Goal: Task Accomplishment & Management: Use online tool/utility

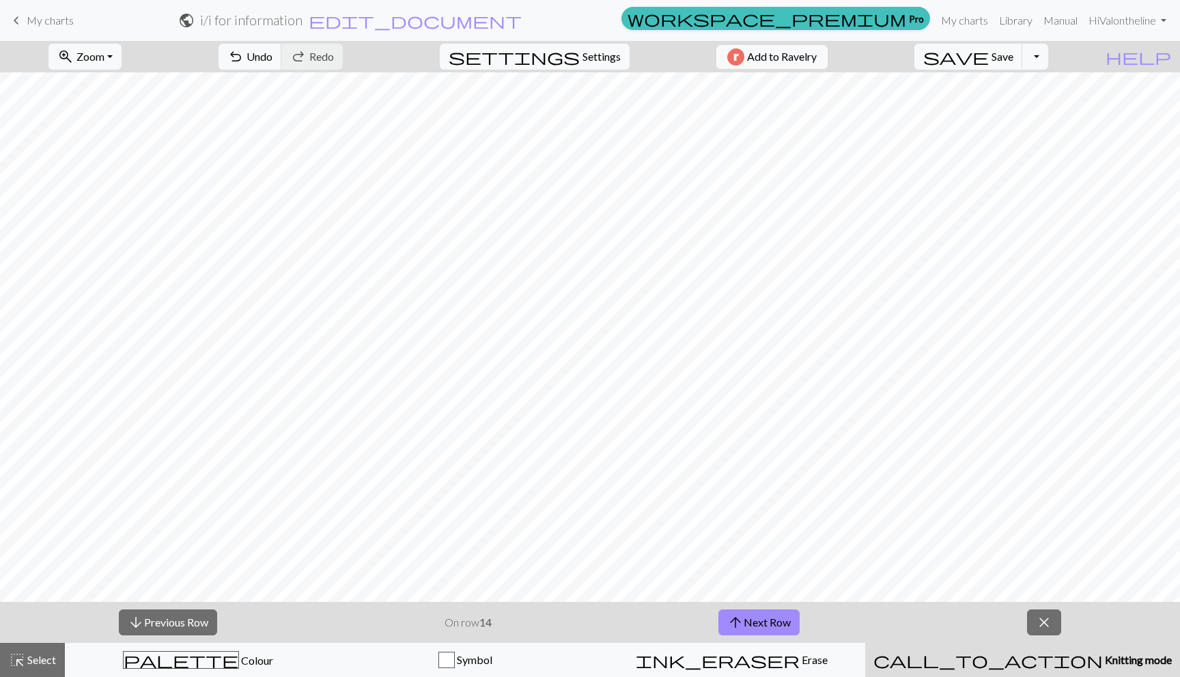
click at [17, 20] on span "keyboard_arrow_left" at bounding box center [16, 20] width 16 height 19
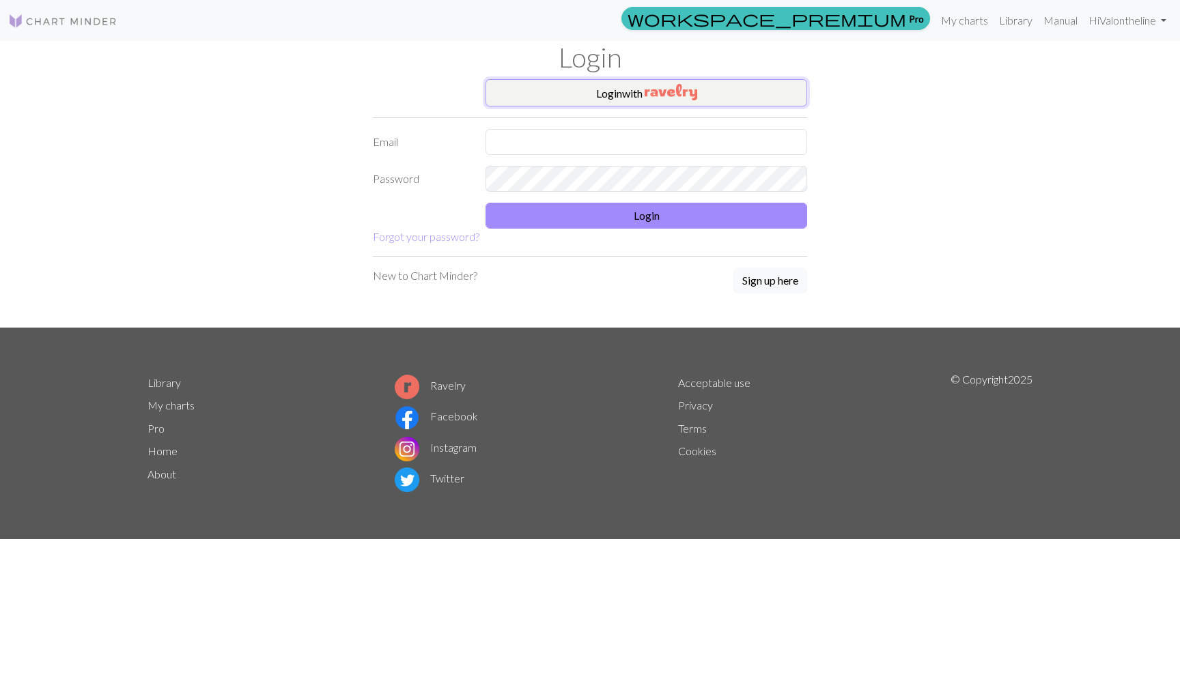
click at [646, 86] on img "button" at bounding box center [670, 92] width 53 height 16
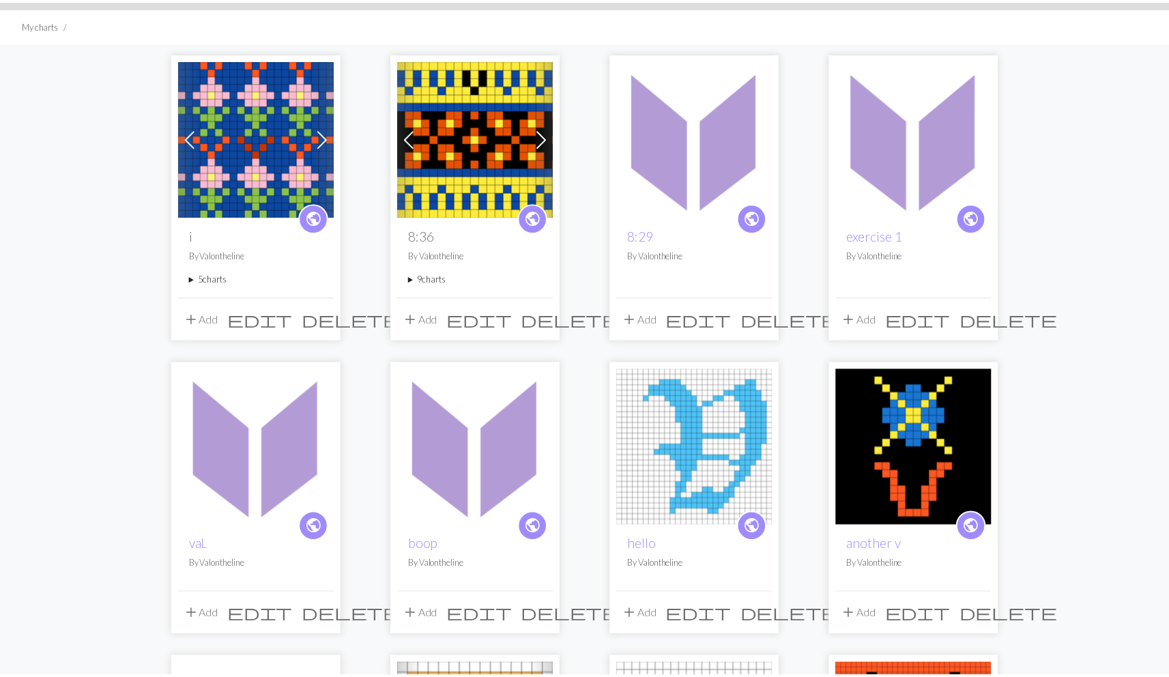
scroll to position [84, 0]
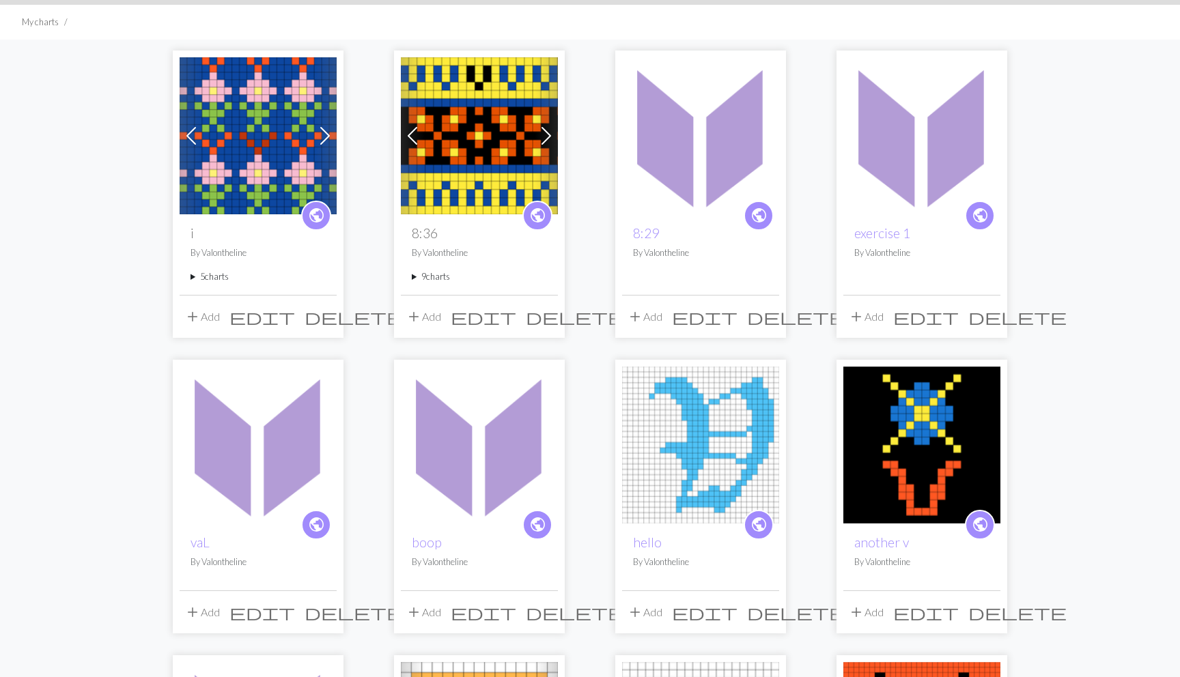
click at [208, 278] on summary "5 charts" at bounding box center [257, 276] width 135 height 13
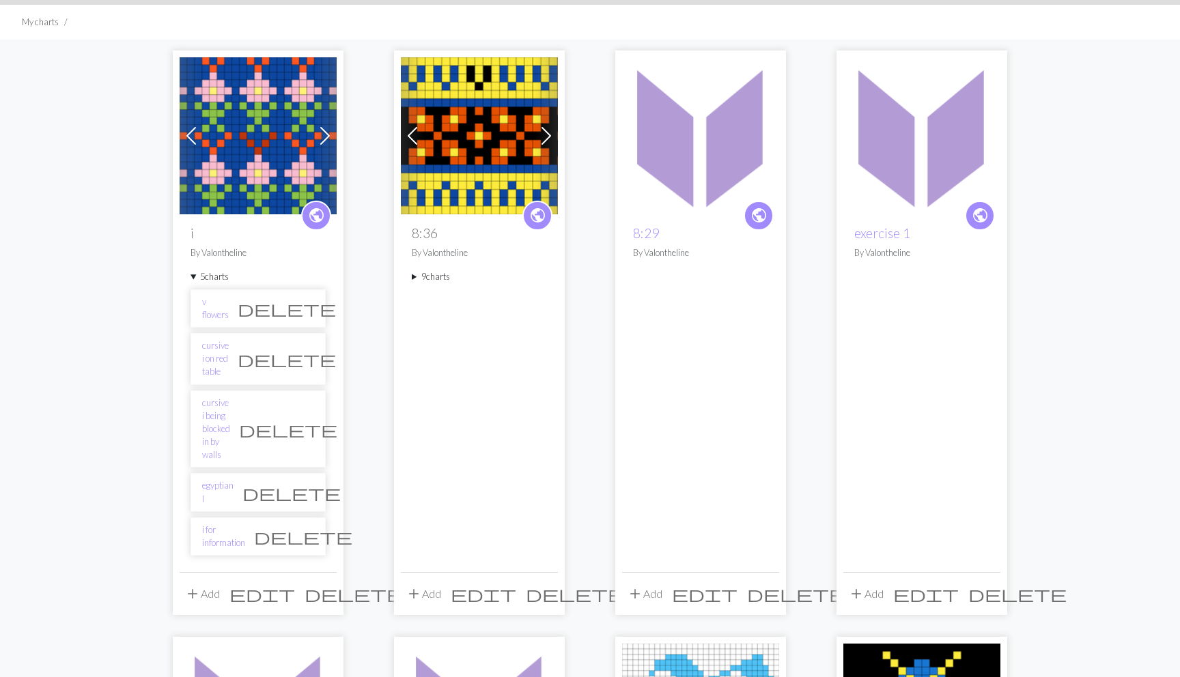
click at [417, 276] on summary "9 charts" at bounding box center [479, 276] width 135 height 13
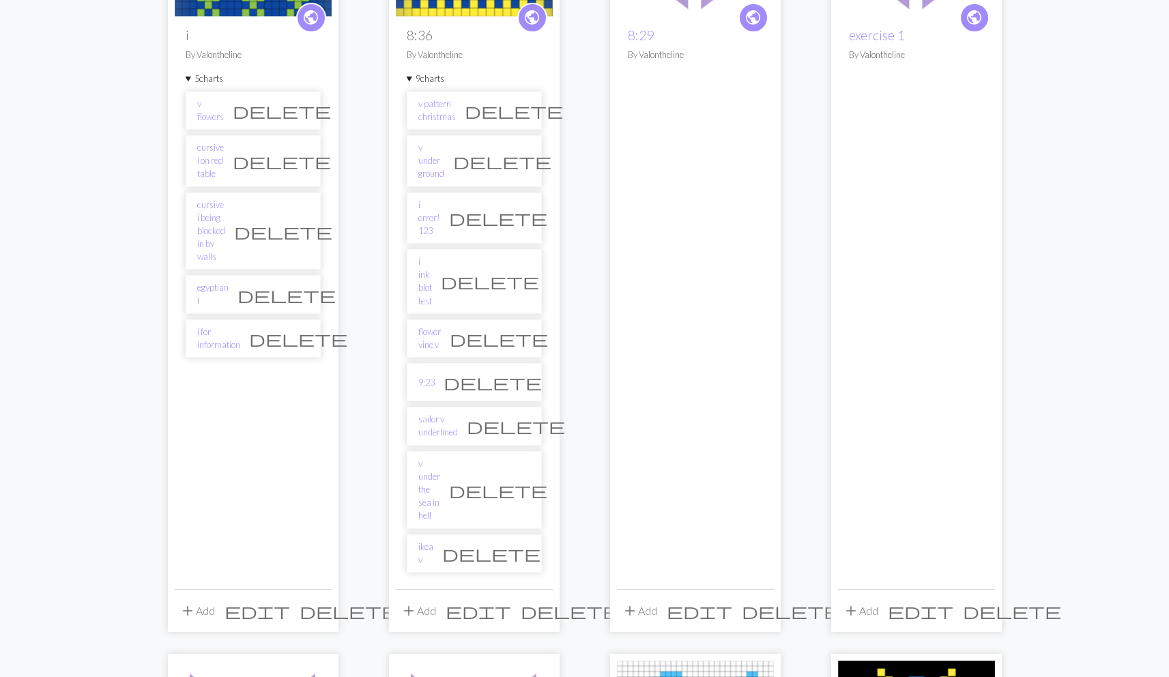
scroll to position [270, 0]
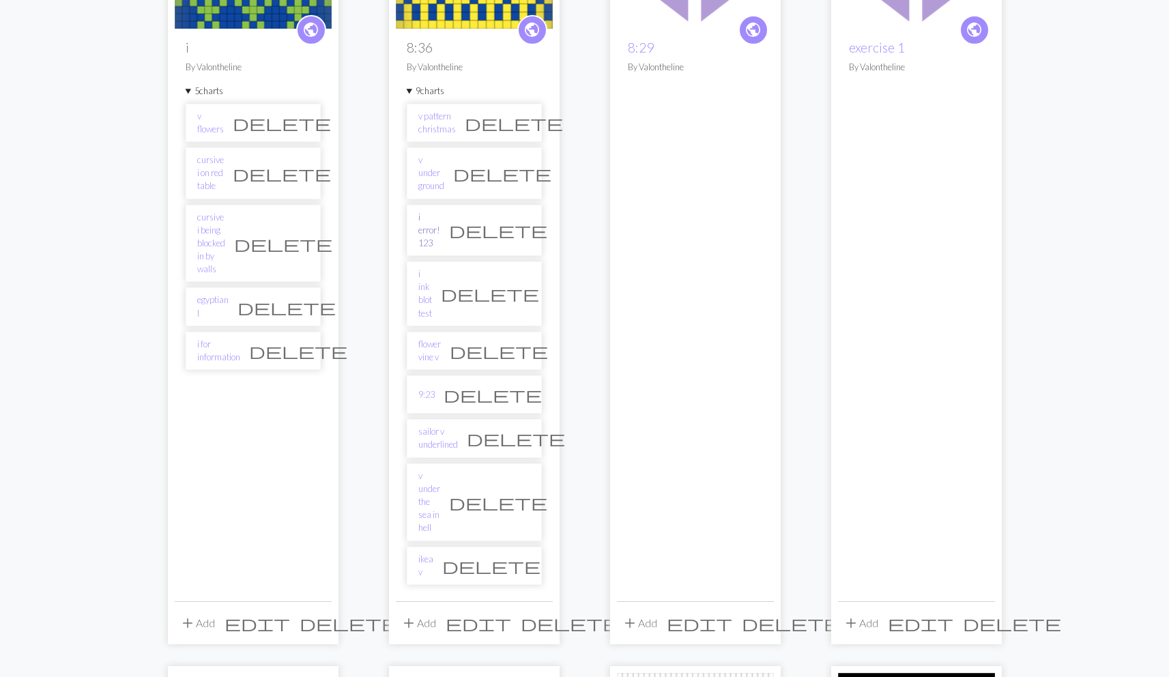
click at [427, 211] on link "i error! 123" at bounding box center [429, 231] width 22 height 40
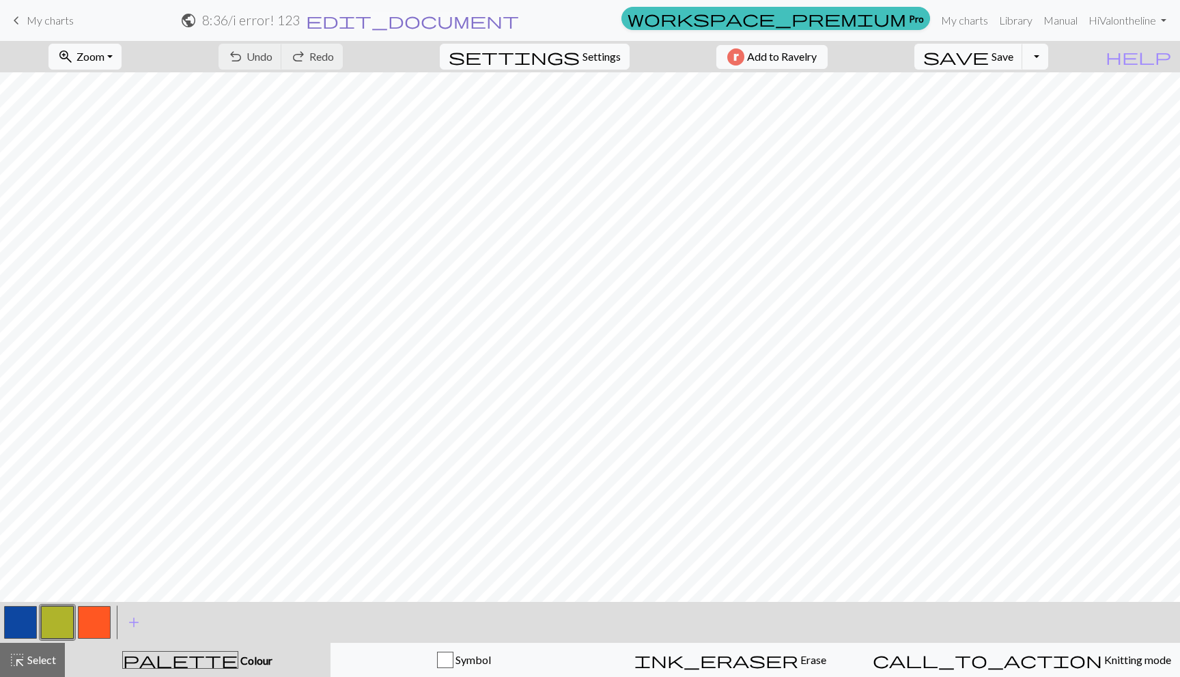
click at [519, 28] on span "edit_document" at bounding box center [412, 20] width 213 height 19
select select "68b4eaa83eea154e6249294f"
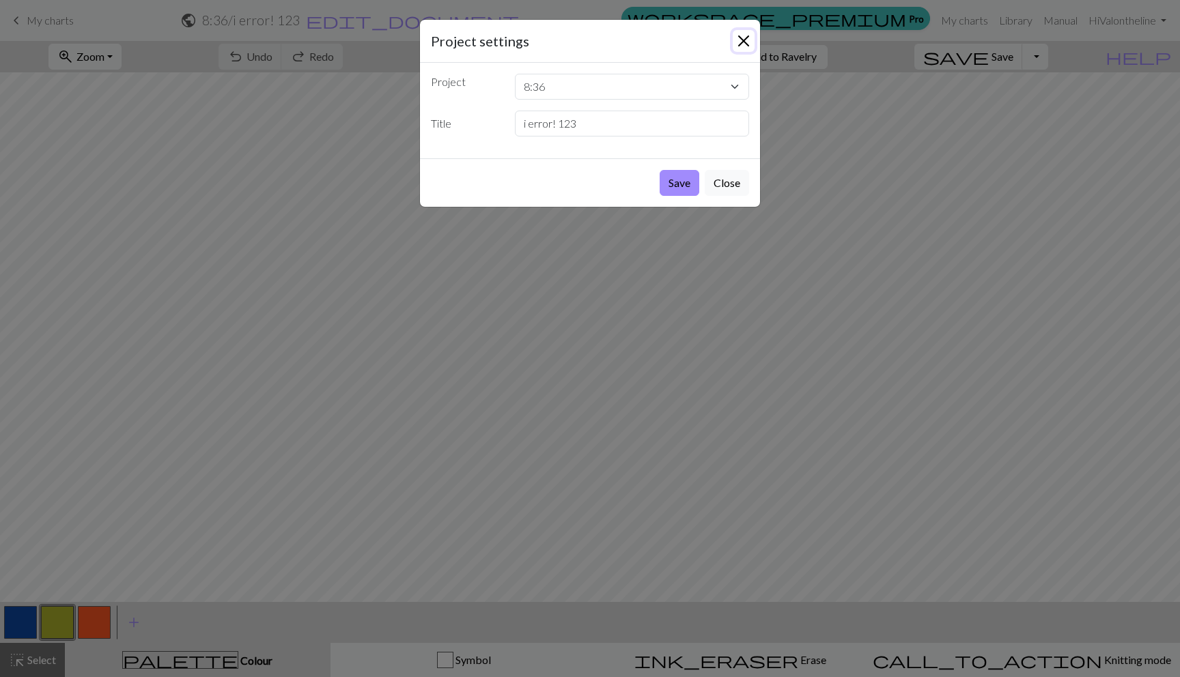
click at [747, 44] on button "Close" at bounding box center [743, 41] width 22 height 22
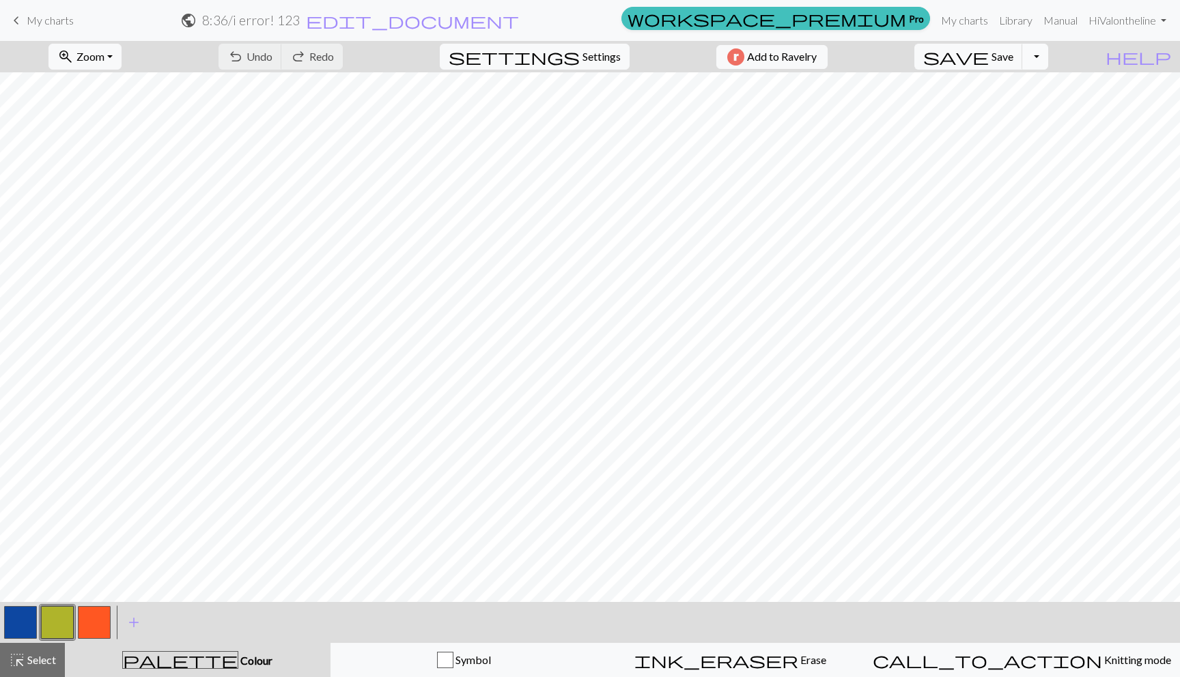
click at [1048, 60] on button "Toggle Dropdown" at bounding box center [1035, 57] width 26 height 26
click at [1042, 91] on button "file_copy Save a copy" at bounding box center [934, 87] width 225 height 22
click at [324, 21] on h2 "8:36 / Copy of i error! 123" at bounding box center [251, 20] width 145 height 16
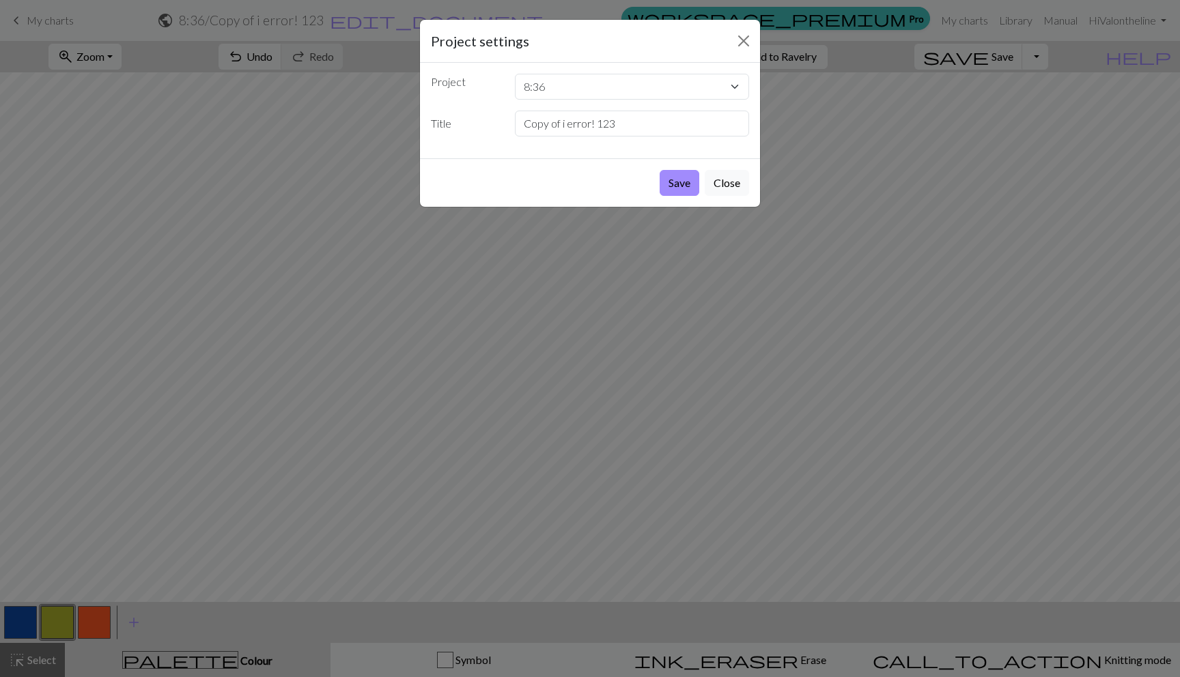
drag, startPoint x: 395, startPoint y: 140, endPoint x: 421, endPoint y: 130, distance: 28.5
click at [395, 140] on div "Project settings Project 8:36 i 8:29 exercise 1 [PERSON_NAME] hello another v t…" at bounding box center [590, 338] width 1180 height 677
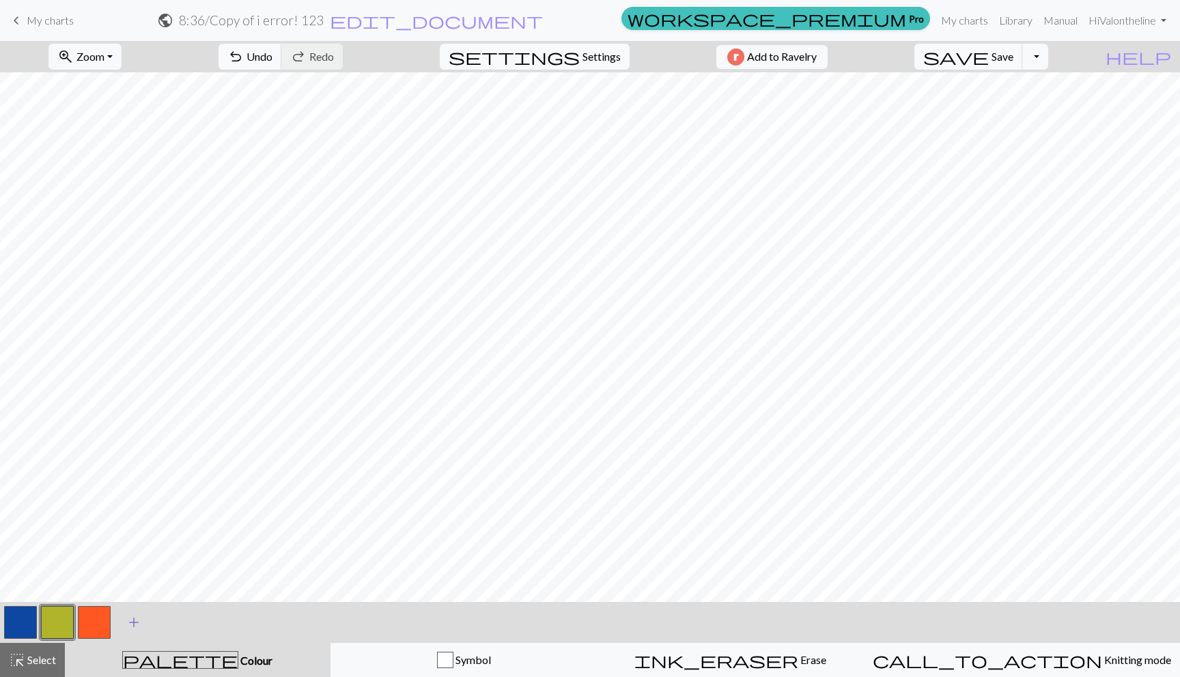
click at [133, 616] on span "add" at bounding box center [134, 622] width 16 height 19
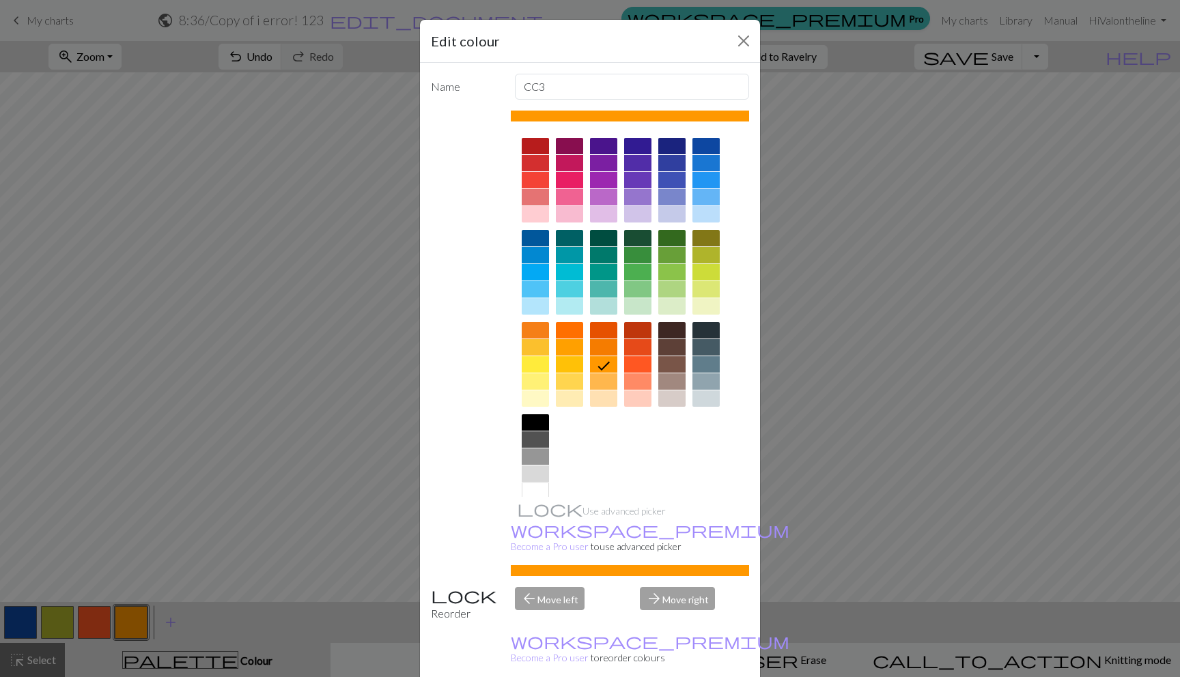
click at [526, 356] on div at bounding box center [535, 364] width 27 height 16
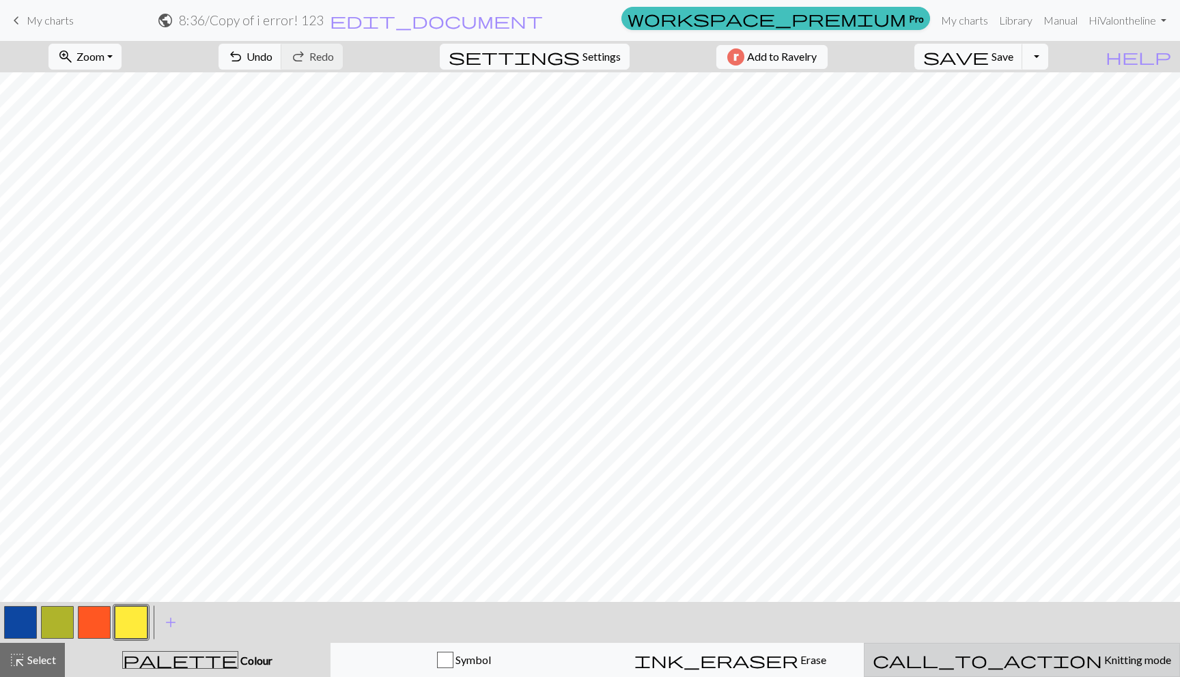
click at [1000, 653] on span "call_to_action" at bounding box center [986, 660] width 229 height 19
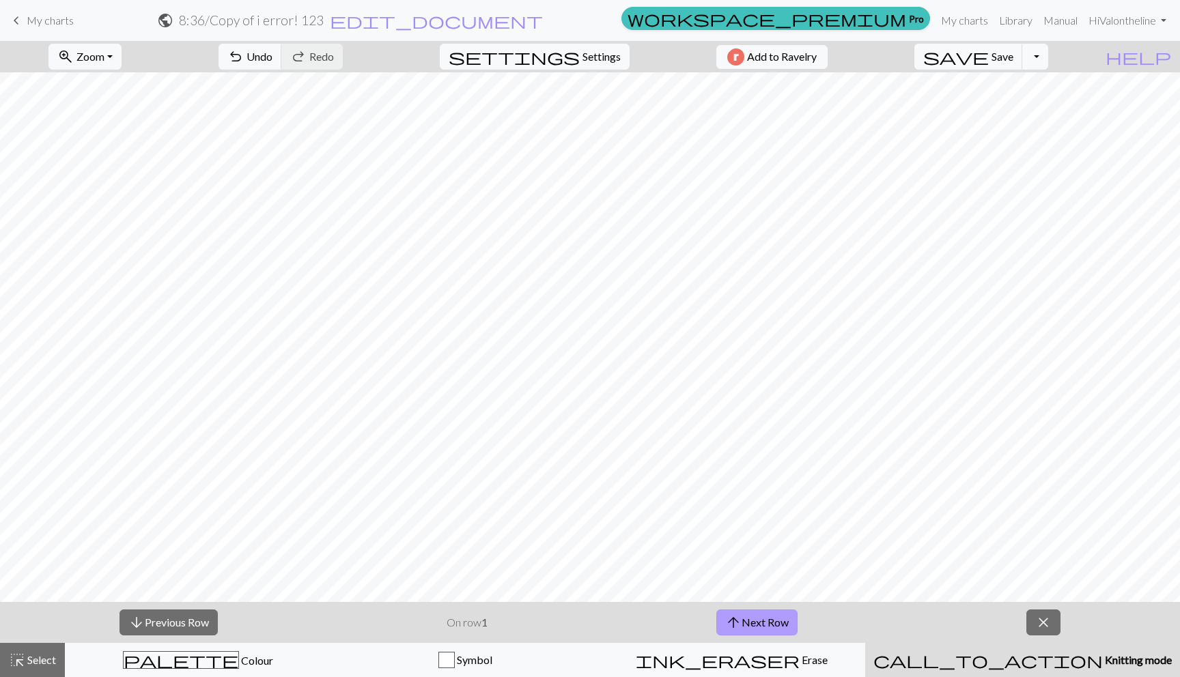
click at [747, 616] on button "arrow_upward Next Row" at bounding box center [756, 623] width 81 height 26
click at [746, 616] on button "arrow_upward Next Row" at bounding box center [756, 623] width 81 height 26
click at [769, 619] on button "arrow_upward Next Row" at bounding box center [756, 623] width 81 height 26
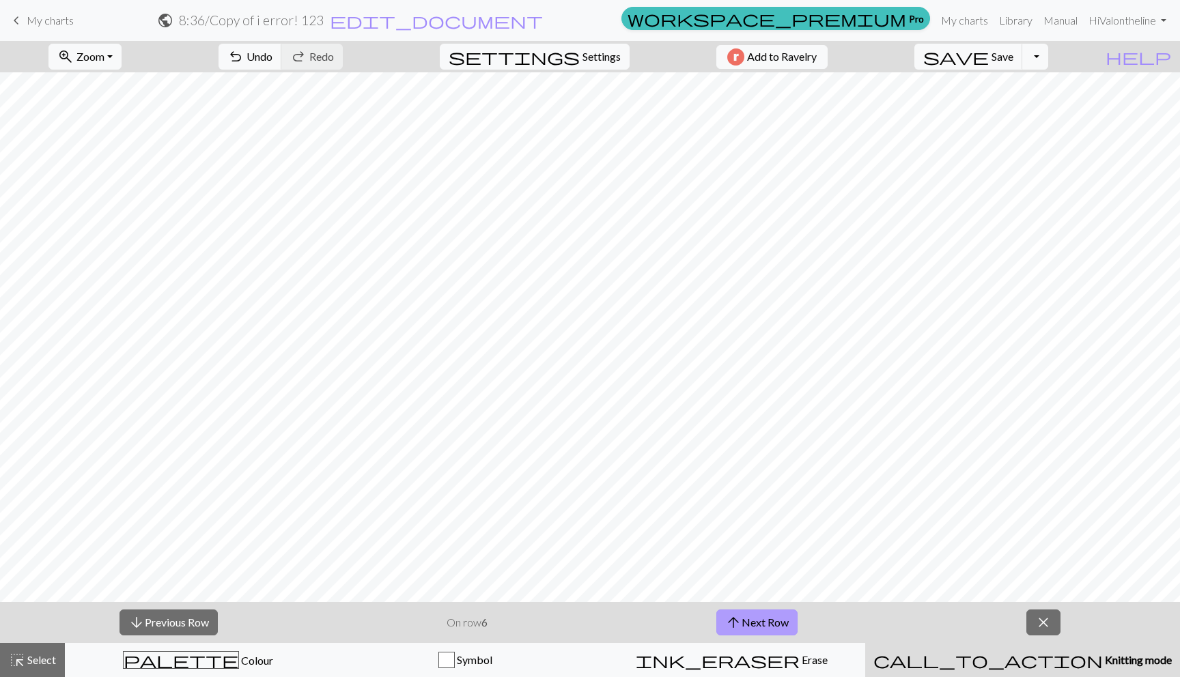
click at [740, 626] on span "arrow_upward" at bounding box center [733, 622] width 16 height 19
click at [771, 623] on button "arrow_upward Next Row" at bounding box center [756, 623] width 81 height 26
click at [732, 616] on span "arrow_upward" at bounding box center [733, 622] width 16 height 19
click at [770, 616] on button "arrow_upward Next Row" at bounding box center [758, 623] width 81 height 26
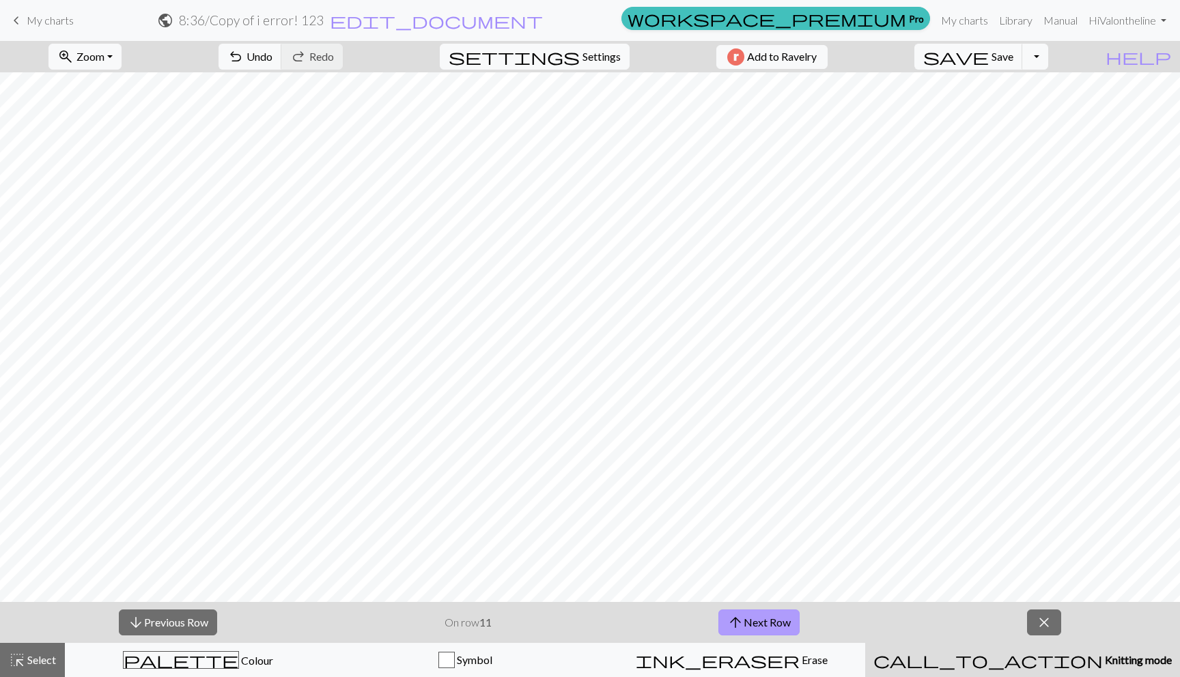
click at [785, 625] on button "arrow_upward Next Row" at bounding box center [758, 623] width 81 height 26
click at [760, 624] on button "arrow_upward Next Row" at bounding box center [758, 623] width 81 height 26
click at [738, 623] on span "arrow_upward" at bounding box center [735, 622] width 16 height 19
click at [757, 624] on button "arrow_upward Next Row" at bounding box center [758, 623] width 81 height 26
click at [143, 627] on span "arrow_downward" at bounding box center [136, 622] width 16 height 19
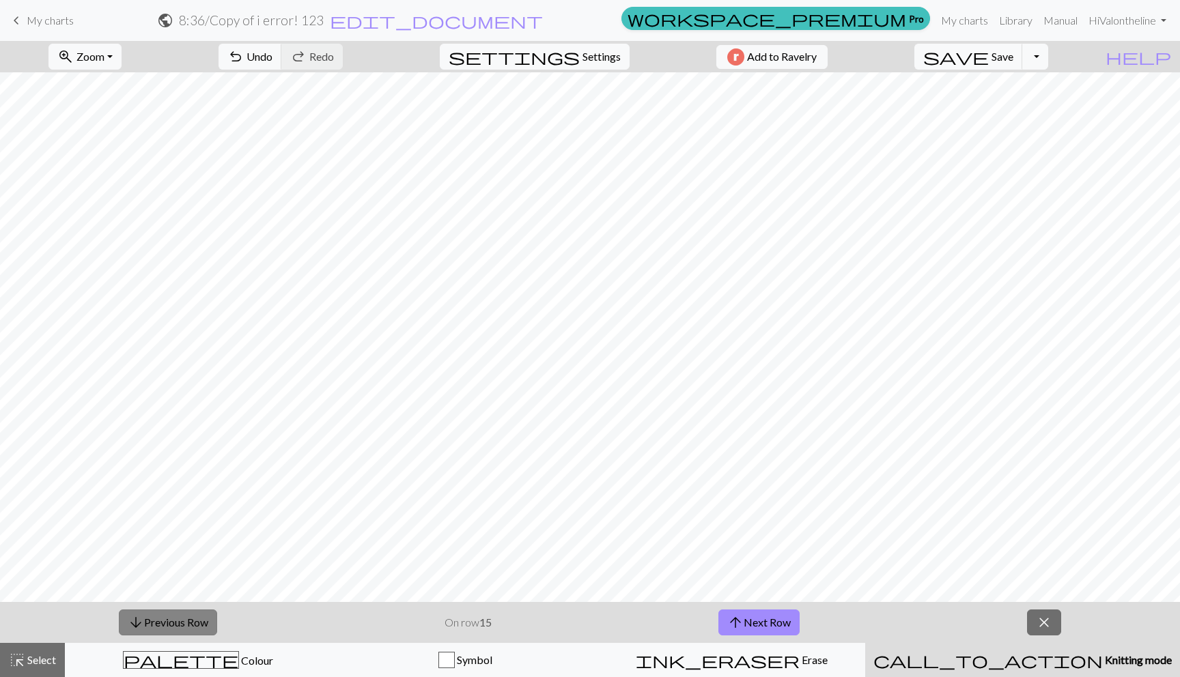
click at [143, 627] on span "arrow_downward" at bounding box center [136, 622] width 16 height 19
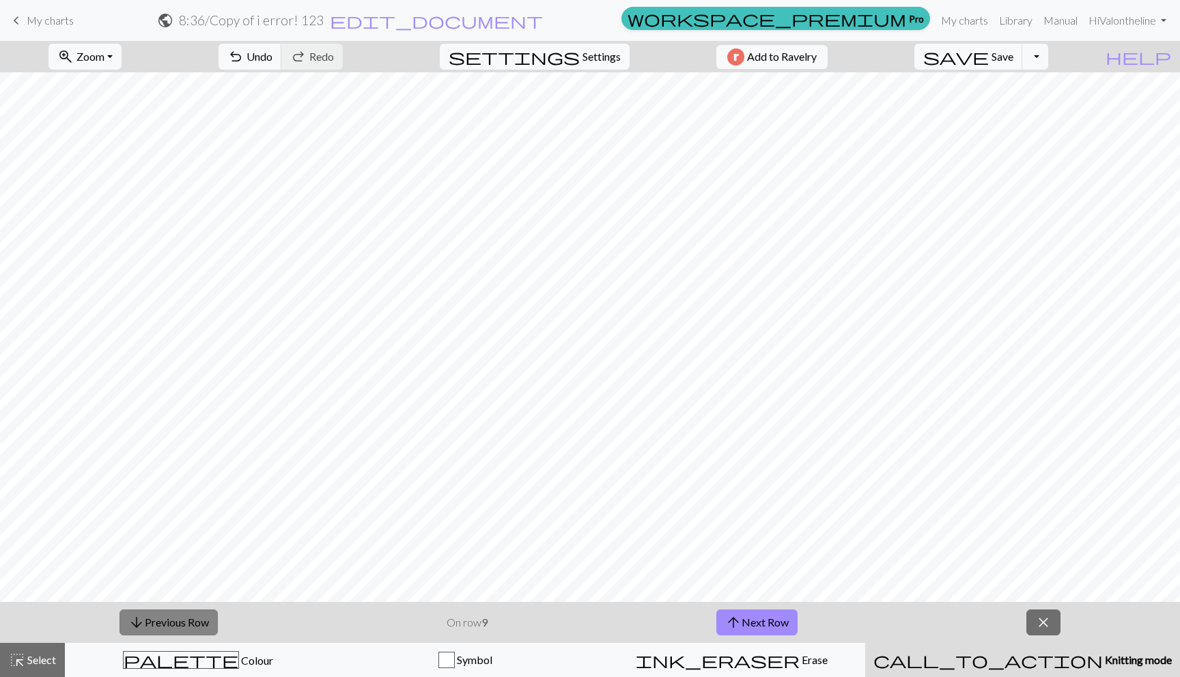
click at [143, 627] on span "arrow_downward" at bounding box center [136, 622] width 16 height 19
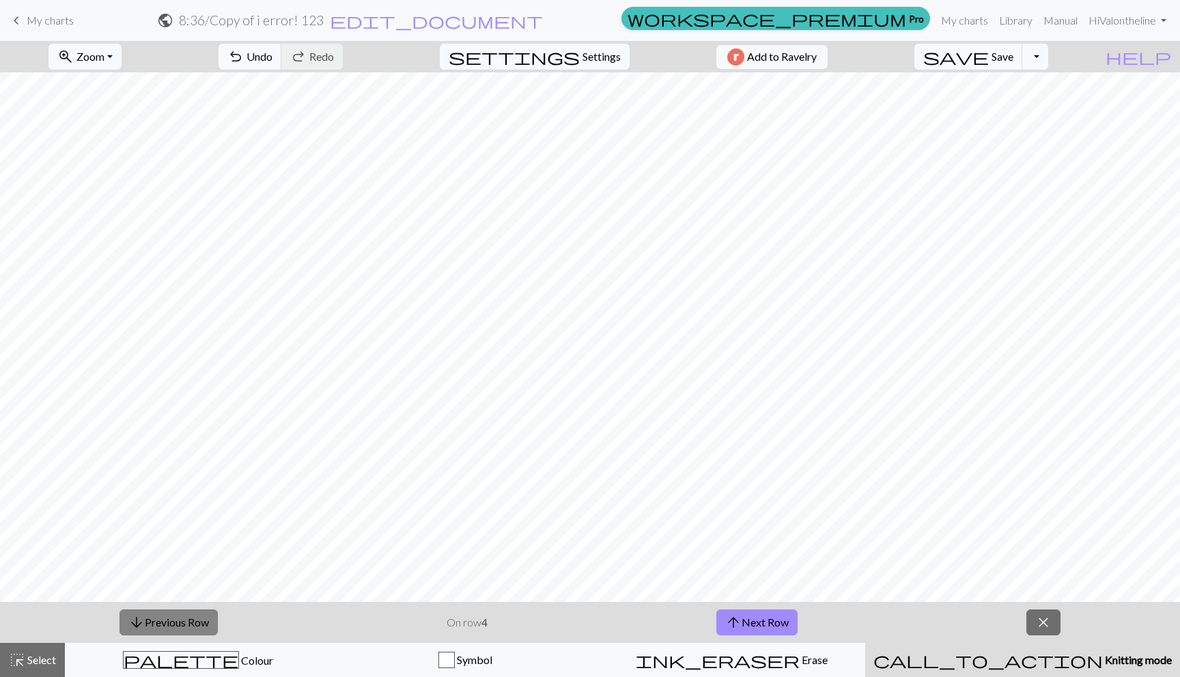
click at [143, 627] on span "arrow_downward" at bounding box center [136, 622] width 16 height 19
click at [134, 617] on span "arrow_downward" at bounding box center [136, 622] width 16 height 19
click at [740, 627] on span "arrow_upward" at bounding box center [733, 622] width 16 height 19
click at [725, 620] on span "arrow_upward" at bounding box center [733, 622] width 16 height 19
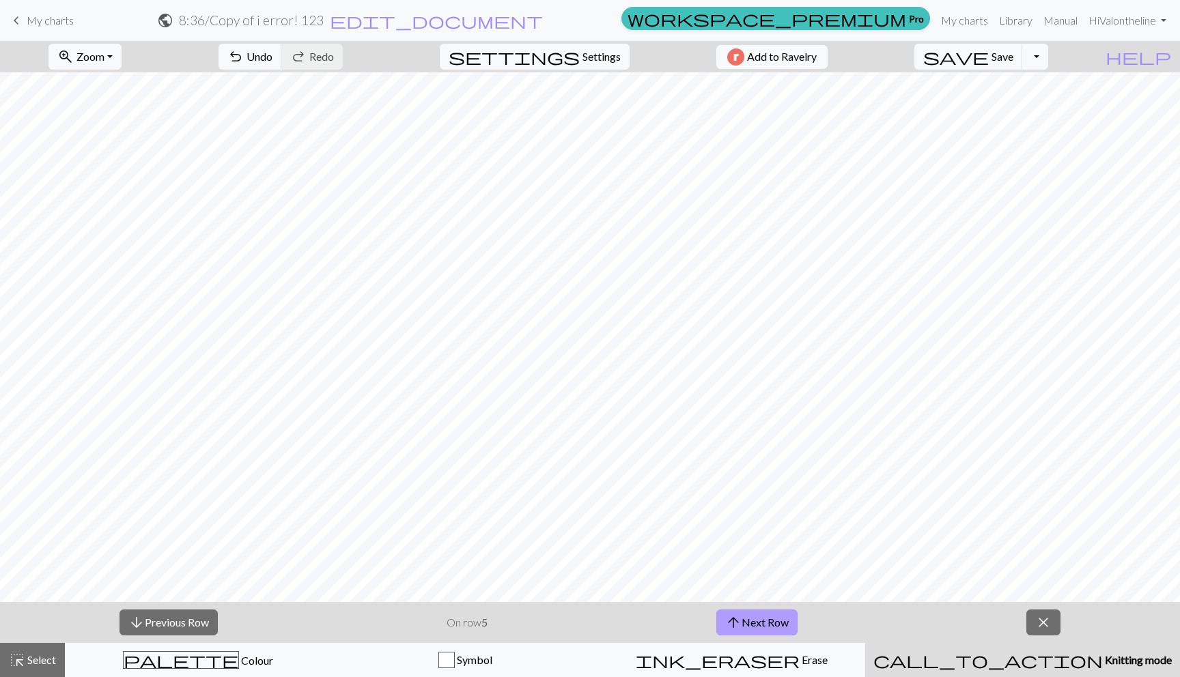
click at [747, 615] on button "arrow_upward Next Row" at bounding box center [756, 623] width 81 height 26
